Goal: Find specific page/section: Find specific page/section

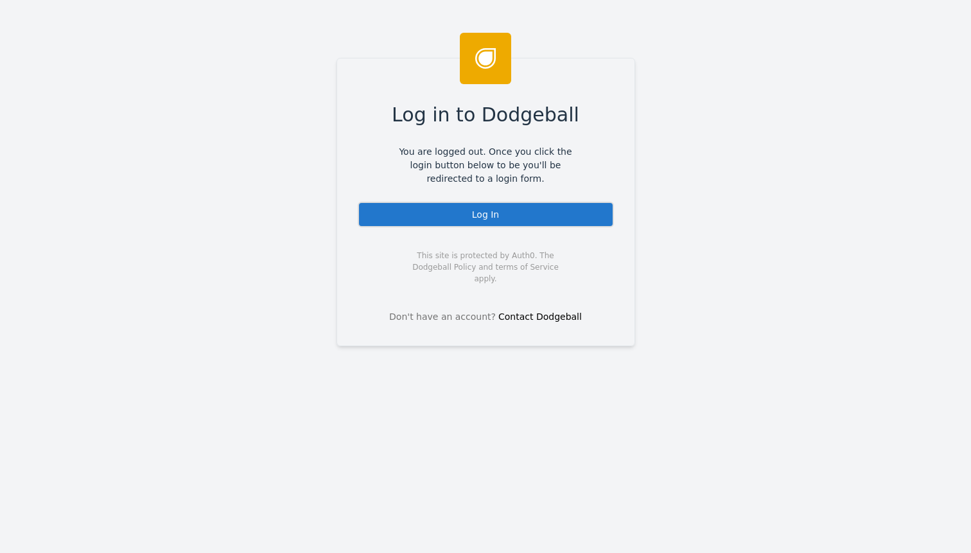
click at [507, 215] on div "Log In" at bounding box center [486, 215] width 256 height 26
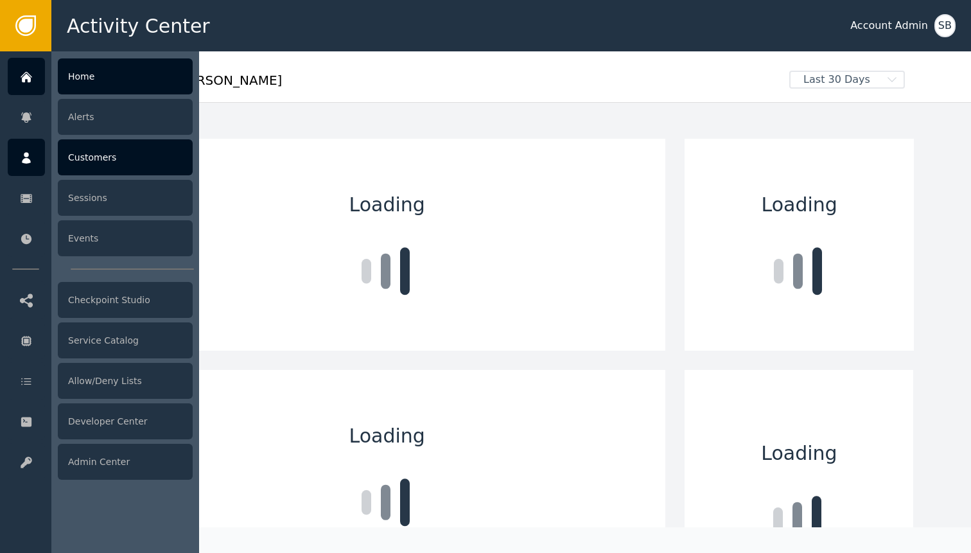
click at [89, 162] on div "Customers" at bounding box center [125, 157] width 135 height 36
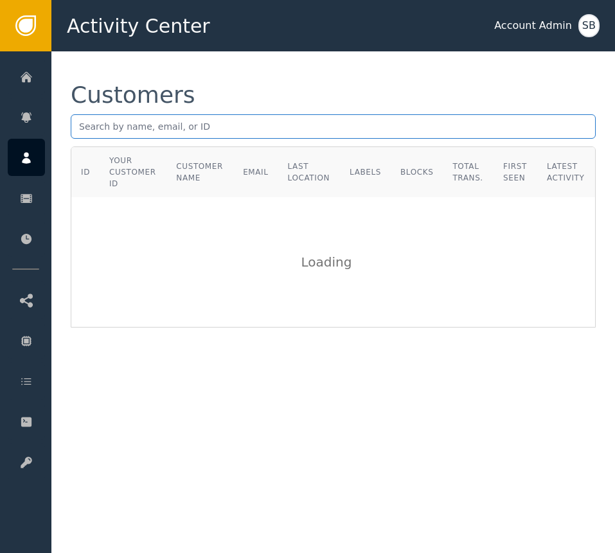
click at [421, 132] on input "text" at bounding box center [333, 126] width 525 height 24
paste input "[PERSON_NAME][EMAIL_ADDRESS][PERSON_NAME][DOMAIN_NAME]"
type input "[PERSON_NAME][EMAIL_ADDRESS][PERSON_NAME][DOMAIN_NAME]"
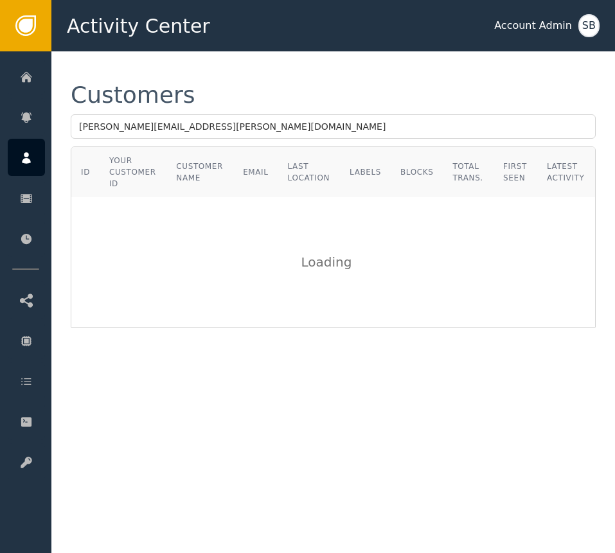
click at [613, 237] on div "Customers sourish.biswas@hoai.com ID Your Customer ID Customer Name Email Last …" at bounding box center [332, 205] width 563 height 308
